Goal: Information Seeking & Learning: Learn about a topic

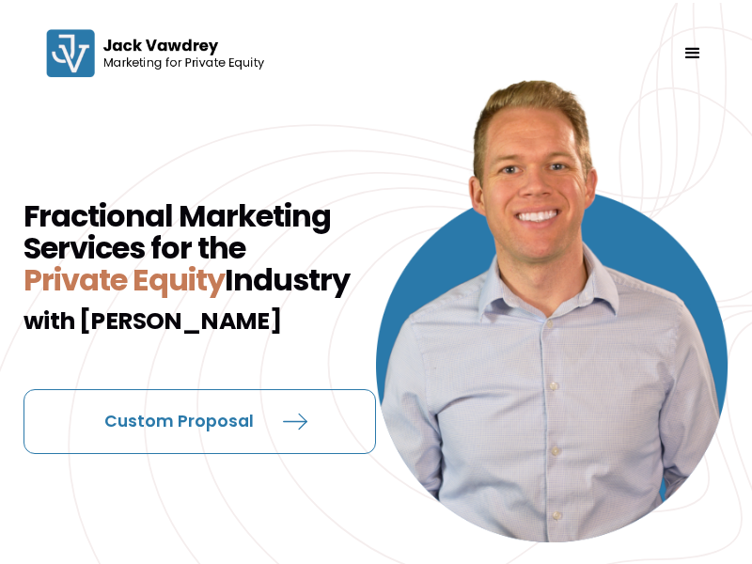
scroll to position [2813, 0]
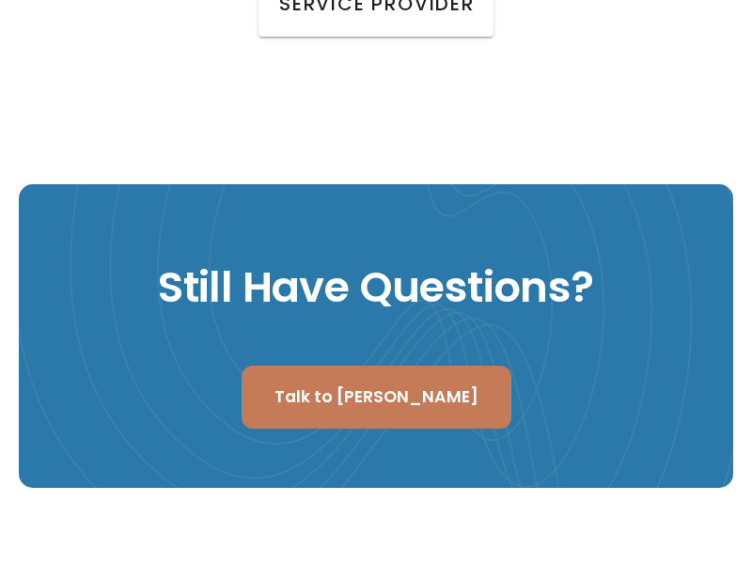
scroll to position [2940, 0]
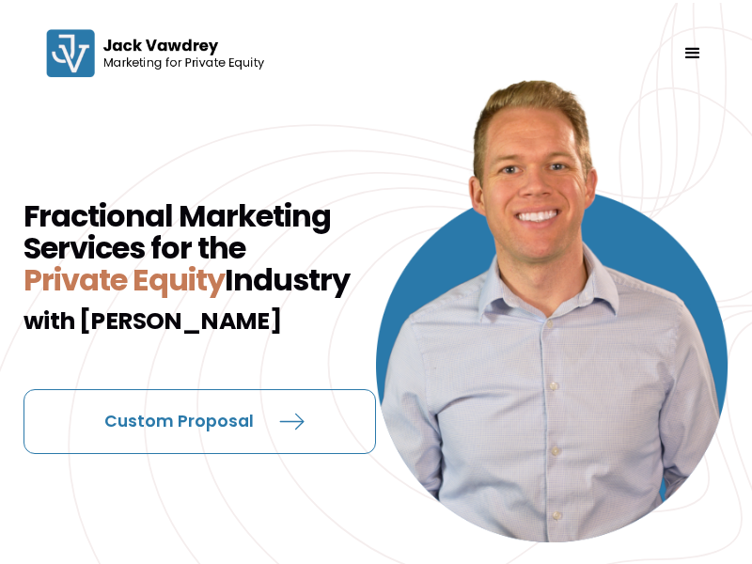
scroll to position [2940, 0]
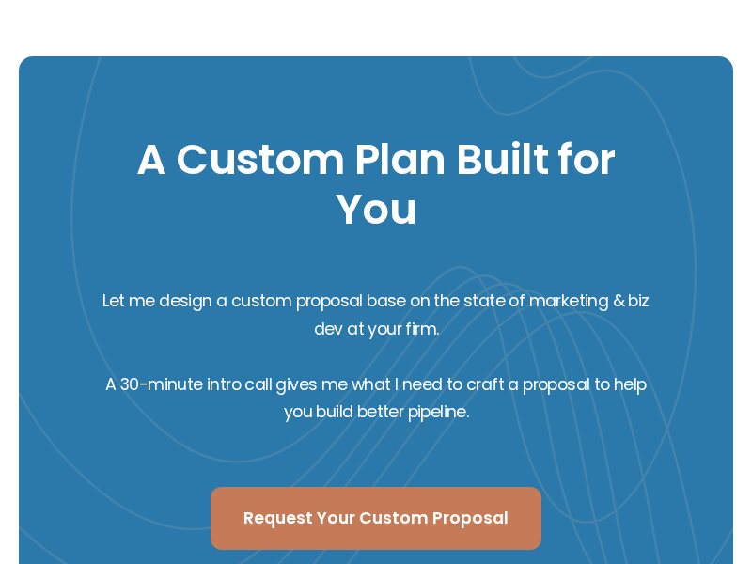
scroll to position [3321, 0]
